Goal: Task Accomplishment & Management: Manage account settings

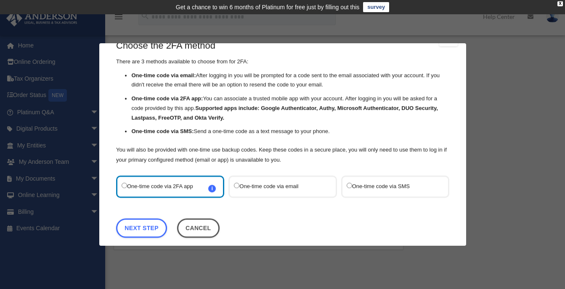
scroll to position [30, 0]
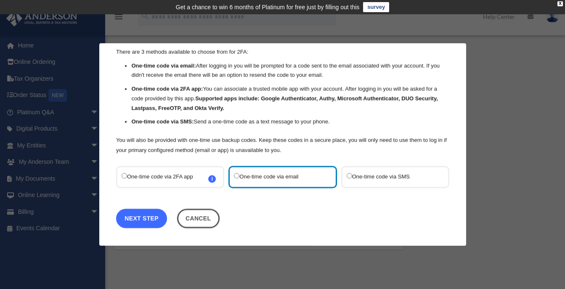
click at [143, 221] on link "Next Step" at bounding box center [141, 218] width 51 height 19
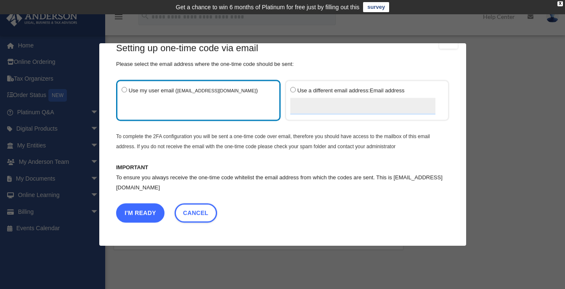
click at [148, 213] on button "I'm Ready" at bounding box center [140, 213] width 48 height 19
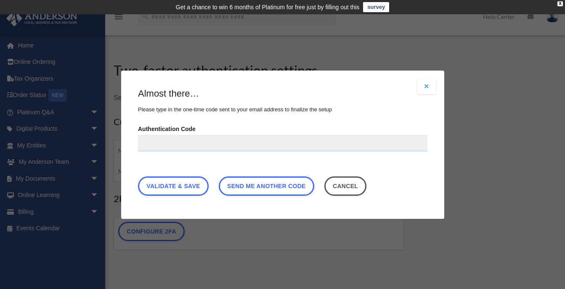
paste input "******"
type input "******"
click at [192, 185] on link "Validate & Save" at bounding box center [173, 185] width 71 height 19
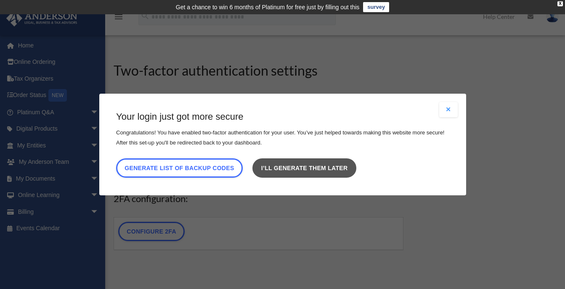
click at [317, 167] on link "I’ll generate them later" at bounding box center [303, 168] width 103 height 19
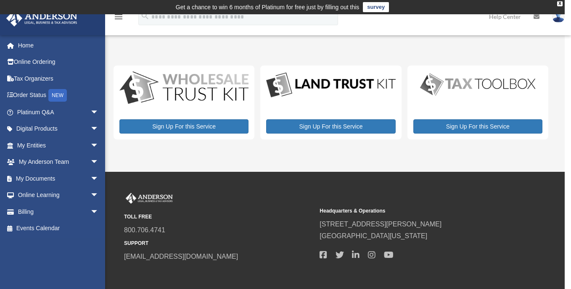
click at [483, 53] on div "My Services date_range Published on Last updated [DATE] [DATE] by [PERSON_NAME]…" at bounding box center [334, 100] width 441 height 98
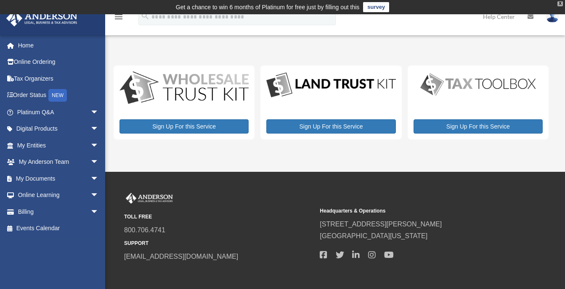
click at [559, 3] on div "X" at bounding box center [559, 3] width 5 height 5
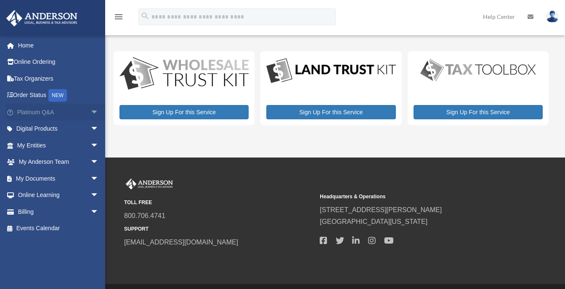
click at [48, 113] on link "Platinum Q&A arrow_drop_down" at bounding box center [59, 112] width 106 height 17
click at [90, 111] on span "arrow_drop_down" at bounding box center [98, 112] width 17 height 17
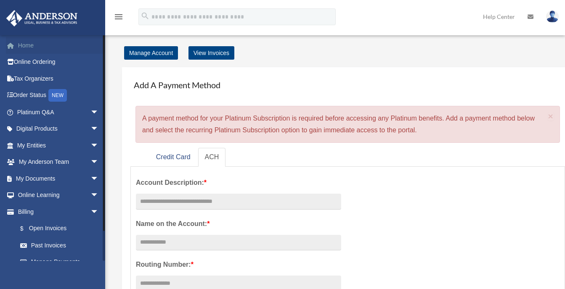
click at [23, 43] on link "Home" at bounding box center [59, 45] width 106 height 17
click at [23, 45] on link "Home" at bounding box center [59, 45] width 106 height 17
click at [29, 61] on link "Online Ordering" at bounding box center [59, 62] width 106 height 17
click at [27, 43] on link "Home" at bounding box center [59, 45] width 106 height 17
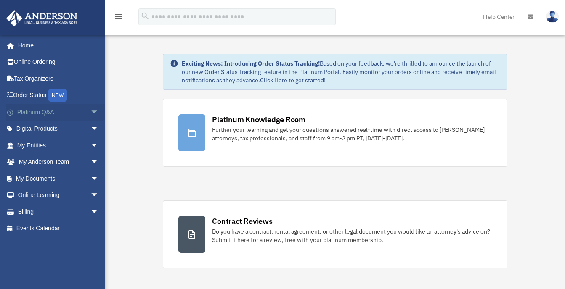
click at [35, 110] on link "Platinum Q&A arrow_drop_down" at bounding box center [59, 112] width 106 height 17
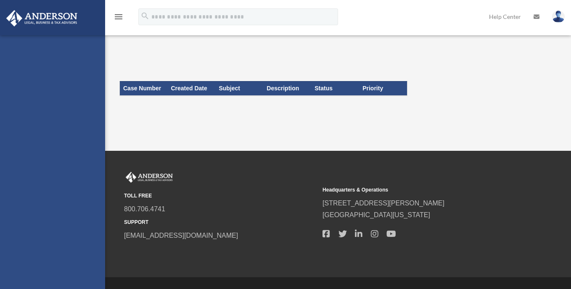
click at [85, 111] on div "johngledhill2@yahoo.com Sign Out johngledhill2@yahoo.com Home Online Ordering T…" at bounding box center [52, 179] width 105 height 289
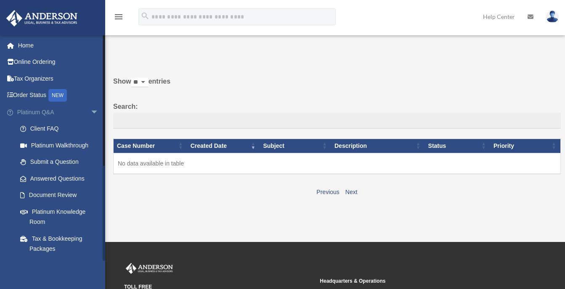
click at [50, 111] on link "Platinum Q&A arrow_drop_down" at bounding box center [59, 112] width 106 height 17
click at [24, 45] on link "Home" at bounding box center [59, 45] width 106 height 17
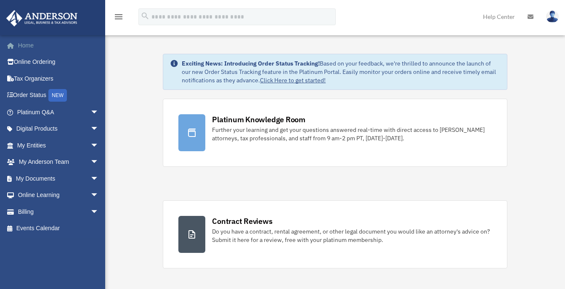
click at [30, 43] on link "Home" at bounding box center [59, 45] width 106 height 17
click at [551, 14] on img at bounding box center [552, 17] width 13 height 12
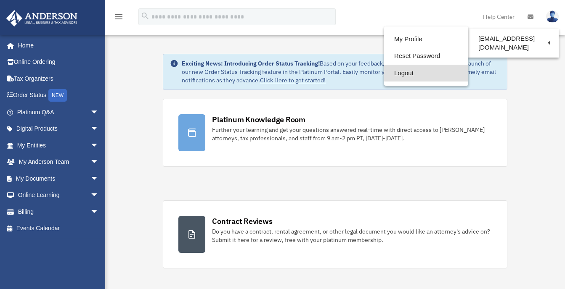
click at [397, 71] on link "Logout" at bounding box center [426, 73] width 84 height 17
